Goal: Task Accomplishment & Management: Use online tool/utility

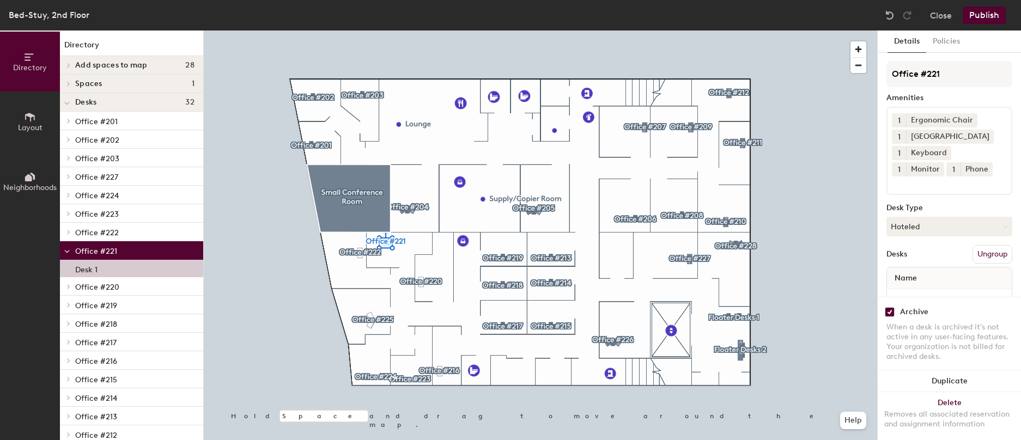
click at [888, 307] on input "checkbox" at bounding box center [889, 312] width 10 height 10
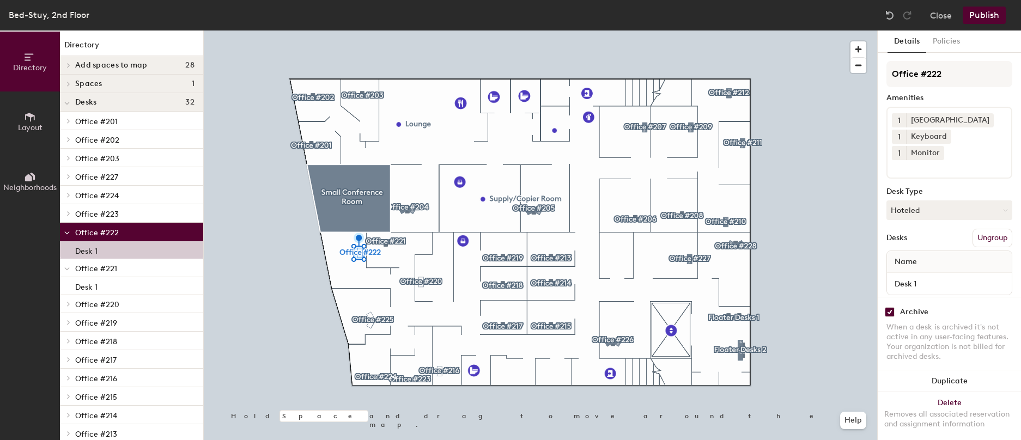
click at [885, 307] on input "checkbox" at bounding box center [889, 312] width 10 height 10
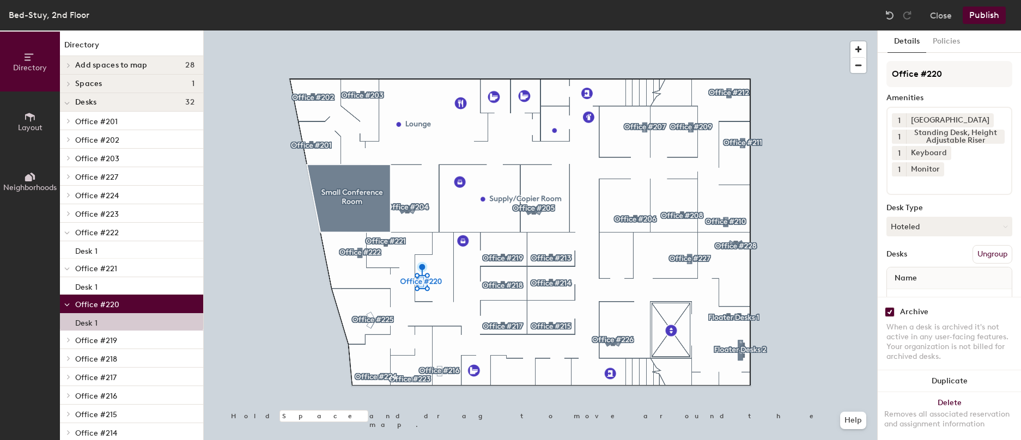
click at [887, 307] on input "checkbox" at bounding box center [889, 312] width 10 height 10
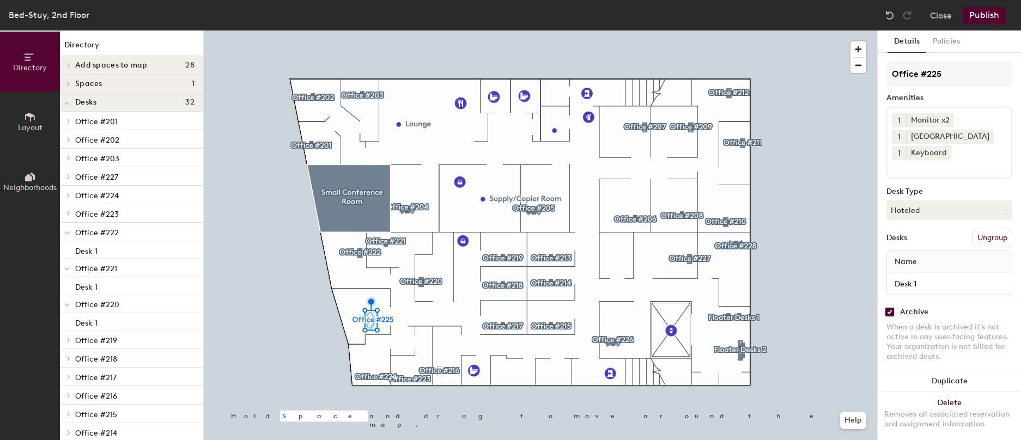
click at [890, 307] on input "checkbox" at bounding box center [889, 312] width 10 height 10
checkbox input "false"
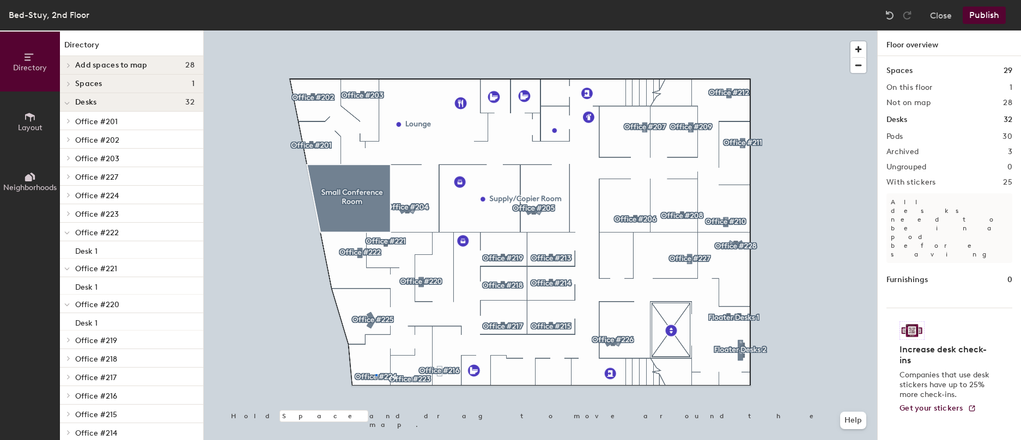
click at [376, 30] on div at bounding box center [540, 30] width 673 height 0
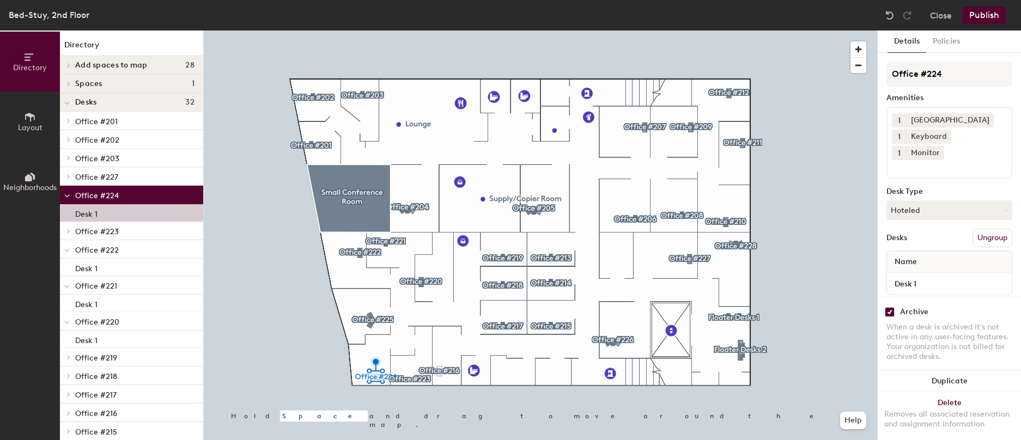
click at [892, 307] on input "checkbox" at bounding box center [889, 312] width 10 height 10
checkbox input "false"
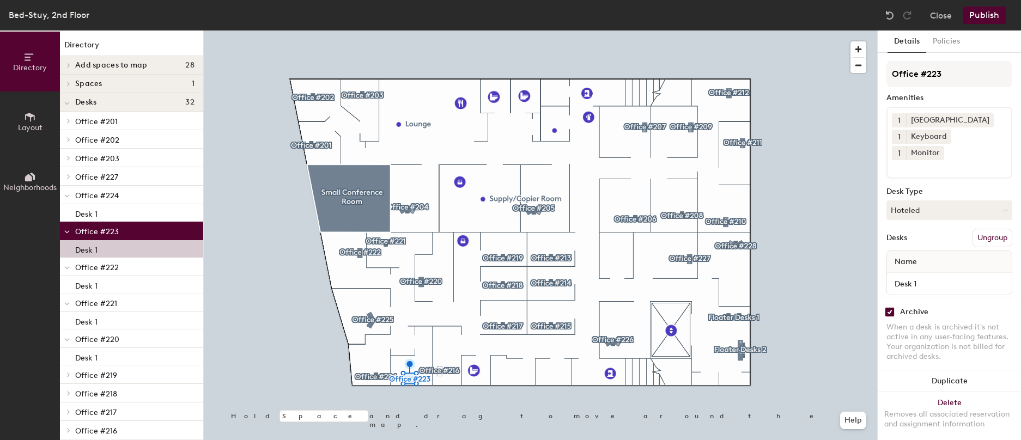
click at [887, 307] on input "checkbox" at bounding box center [889, 312] width 10 height 10
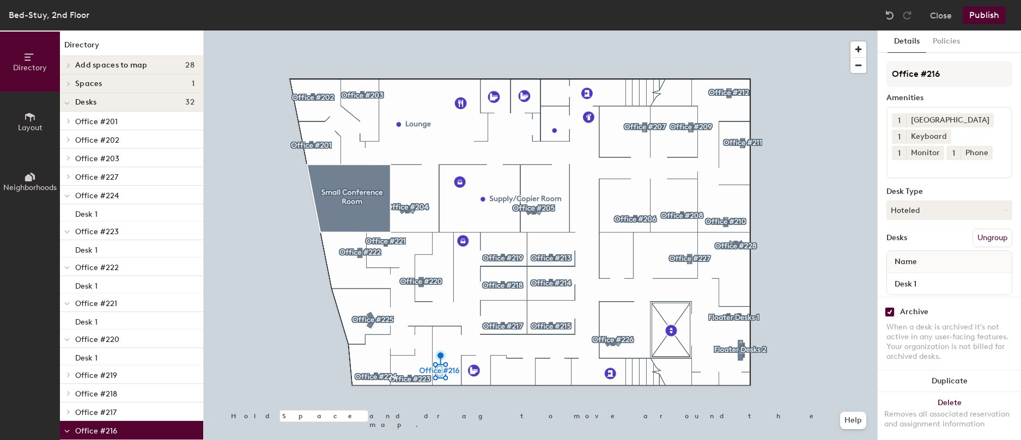
click at [889, 307] on input "checkbox" at bounding box center [889, 312] width 10 height 10
checkbox input "false"
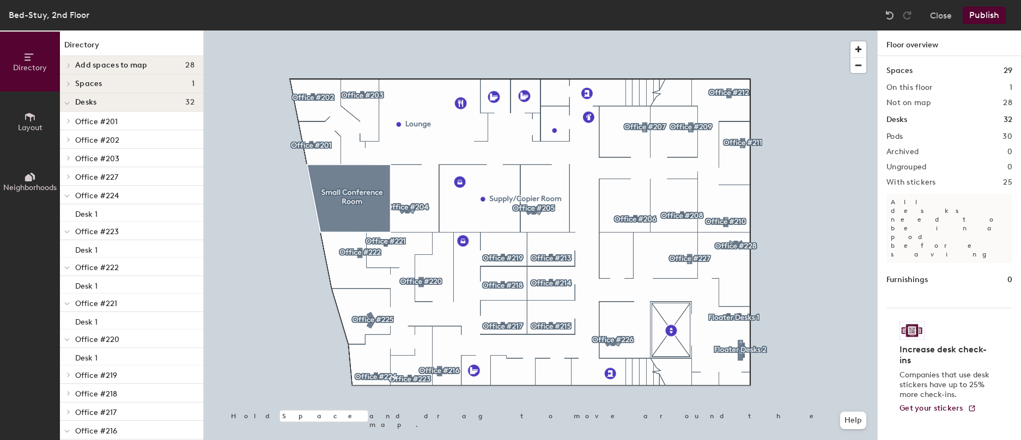
click at [789, 30] on div at bounding box center [540, 30] width 673 height 0
click at [791, 30] on div at bounding box center [540, 30] width 673 height 0
click at [939, 14] on button "Close" at bounding box center [941, 15] width 22 height 17
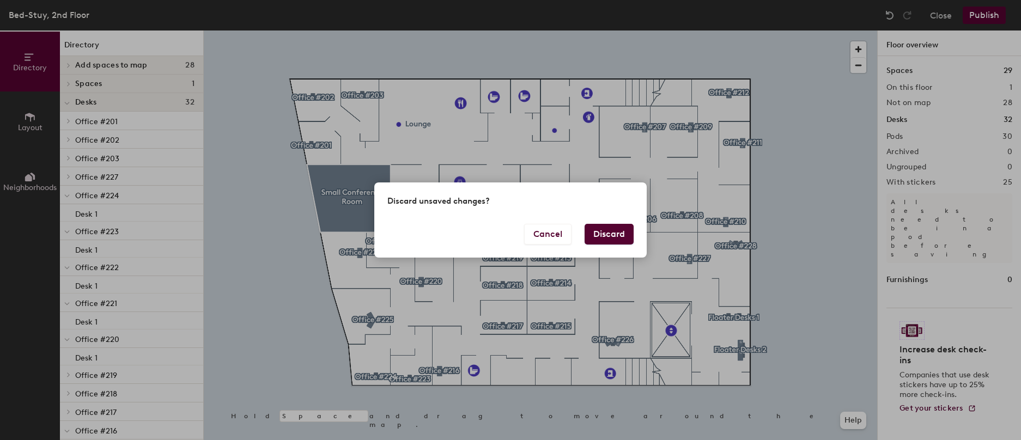
click at [607, 241] on button "Discard" at bounding box center [608, 234] width 49 height 21
